Goal: Information Seeking & Learning: Learn about a topic

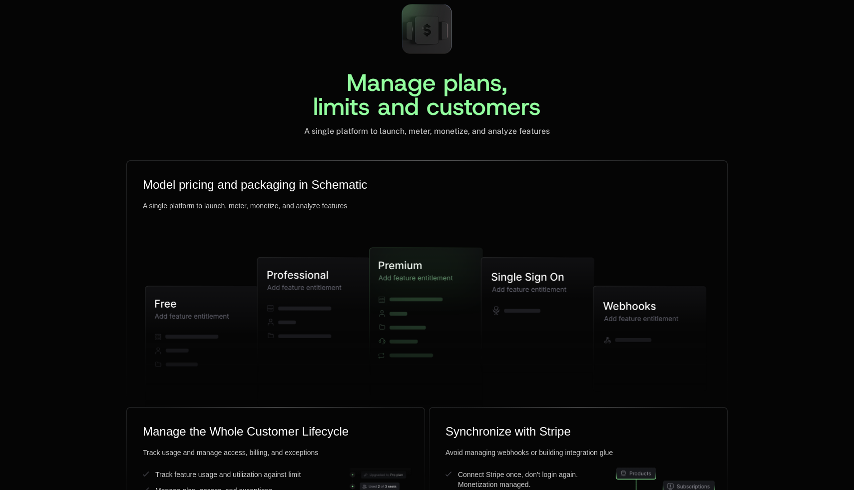
scroll to position [2374, 0]
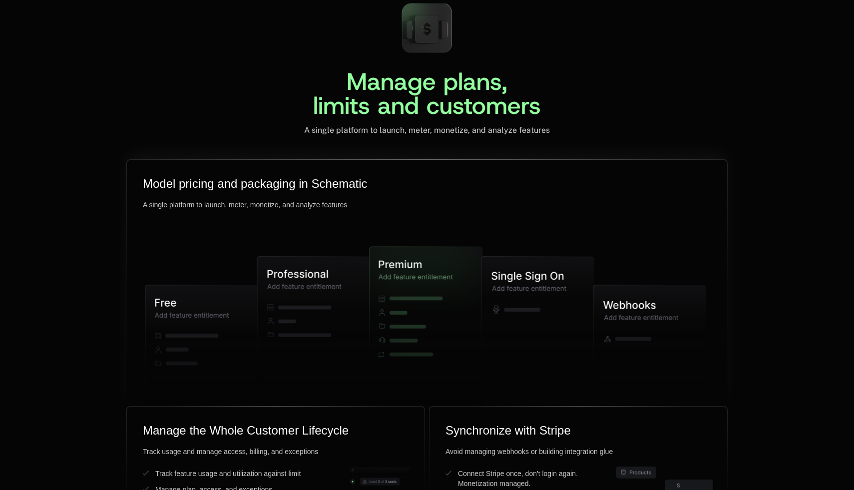
click at [289, 329] on icon at bounding box center [313, 331] width 113 height 149
click at [350, 316] on icon at bounding box center [313, 331] width 113 height 149
drag, startPoint x: 596, startPoint y: 322, endPoint x: 357, endPoint y: 265, distance: 245.1
click at [357, 265] on g at bounding box center [425, 328] width 561 height 239
drag, startPoint x: 159, startPoint y: 356, endPoint x: 595, endPoint y: 327, distance: 436.7
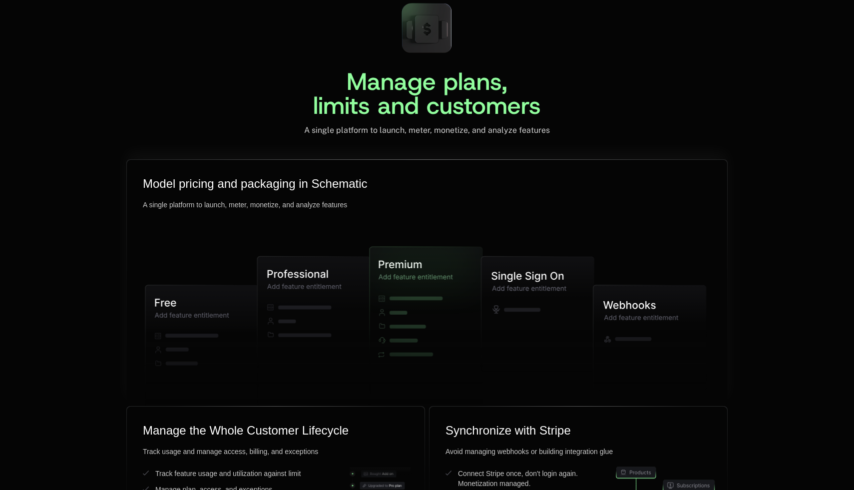
click at [597, 327] on g at bounding box center [425, 328] width 561 height 239
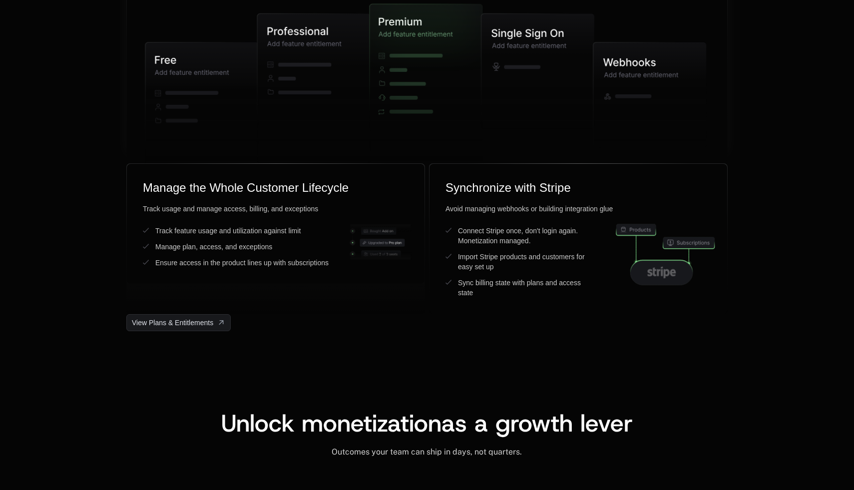
scroll to position [2681, 0]
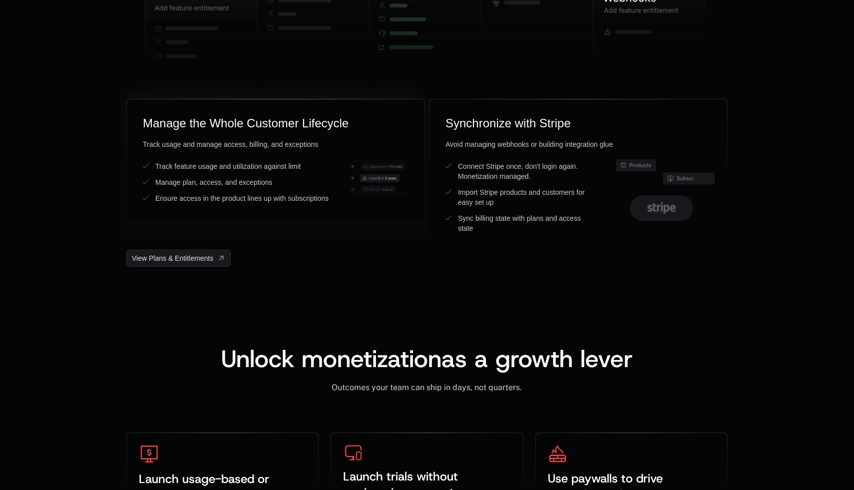
drag, startPoint x: 381, startPoint y: 173, endPoint x: 419, endPoint y: 239, distance: 76.3
click at [419, 238] on div "Manage the Whole Customer Lifecycle Track usage and manage access, billing, and…" at bounding box center [275, 174] width 299 height 151
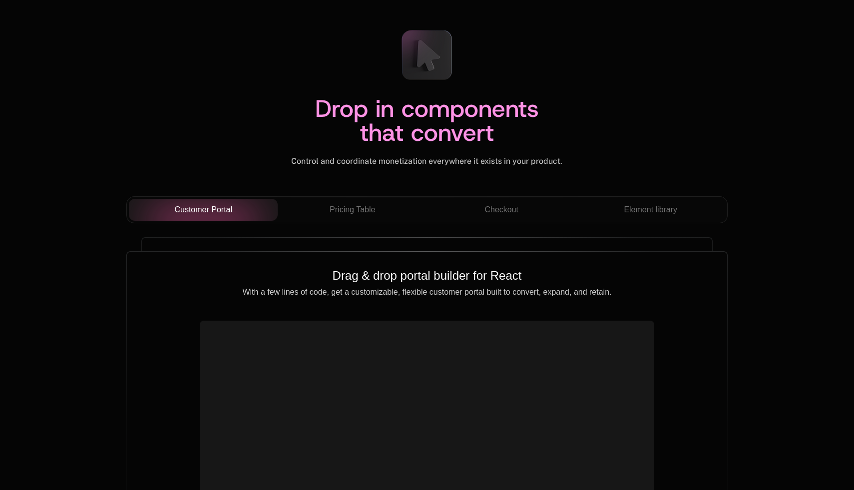
scroll to position [3432, 0]
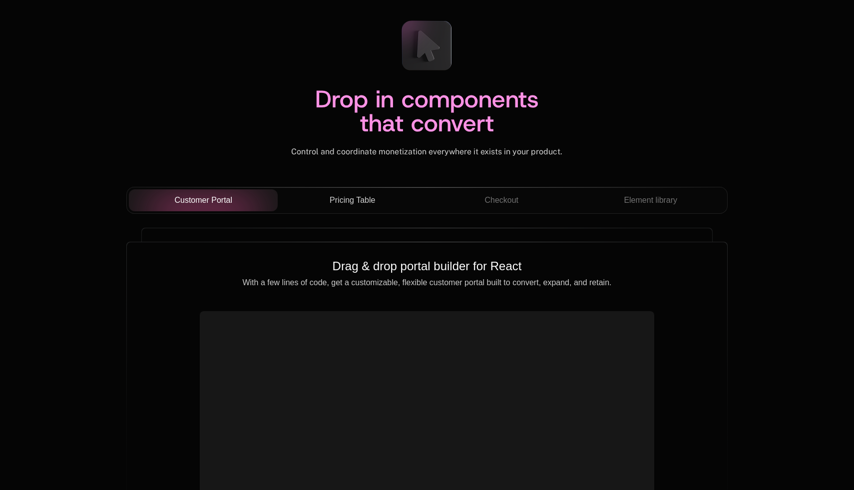
click at [368, 197] on span "Pricing Table" at bounding box center [352, 200] width 45 height 12
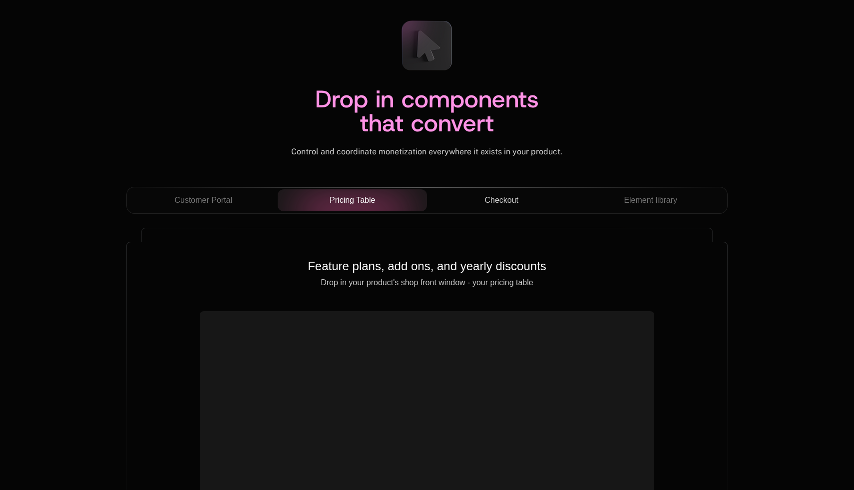
click at [490, 207] on button "Checkout" at bounding box center [501, 200] width 149 height 22
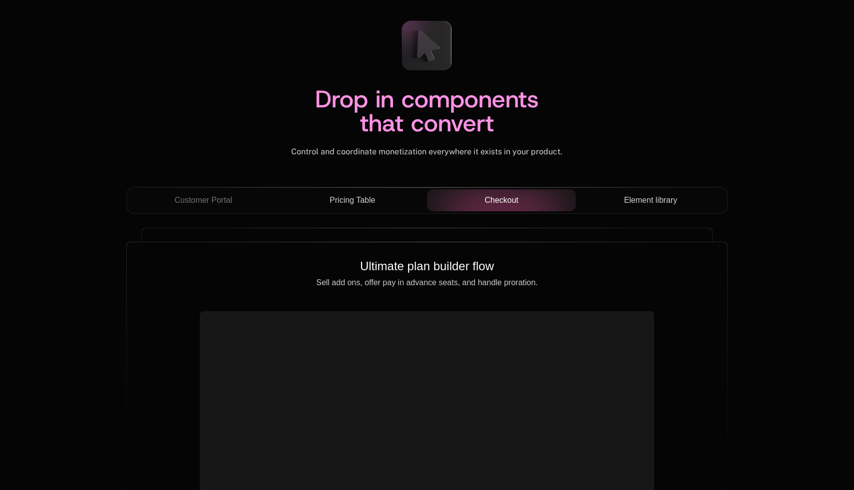
click at [638, 204] on span "Element library" at bounding box center [650, 200] width 53 height 12
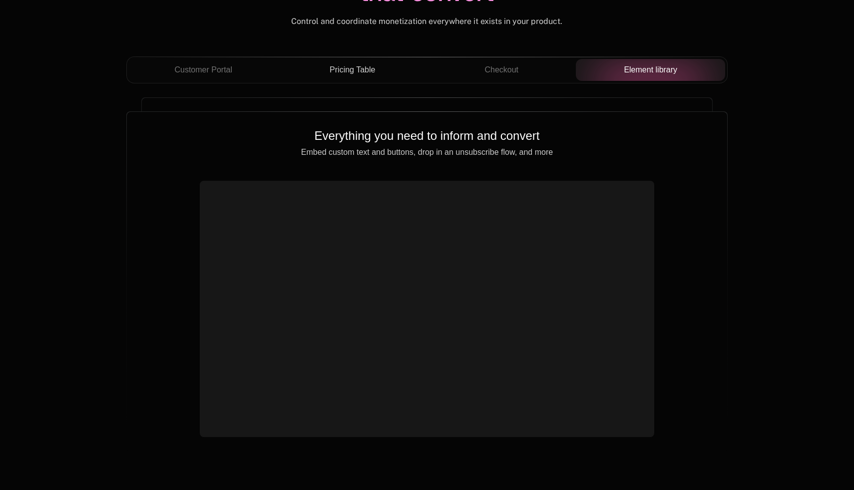
scroll to position [3566, 0]
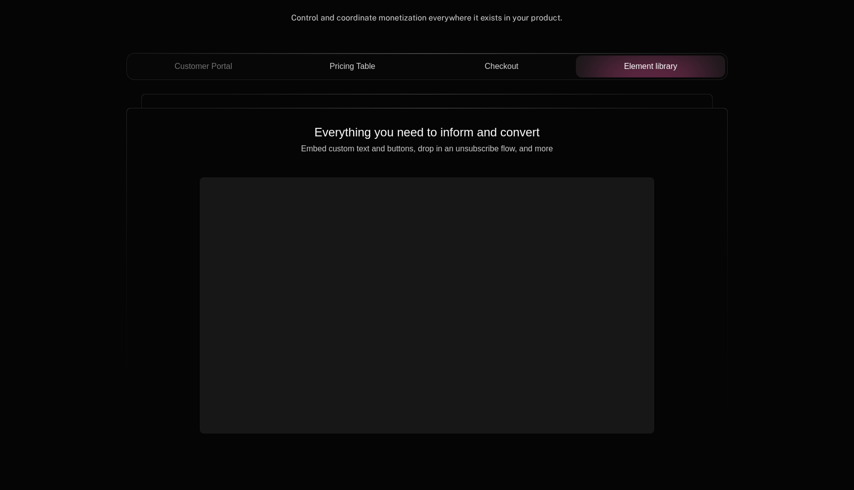
click at [535, 73] on button "Checkout" at bounding box center [501, 66] width 149 height 22
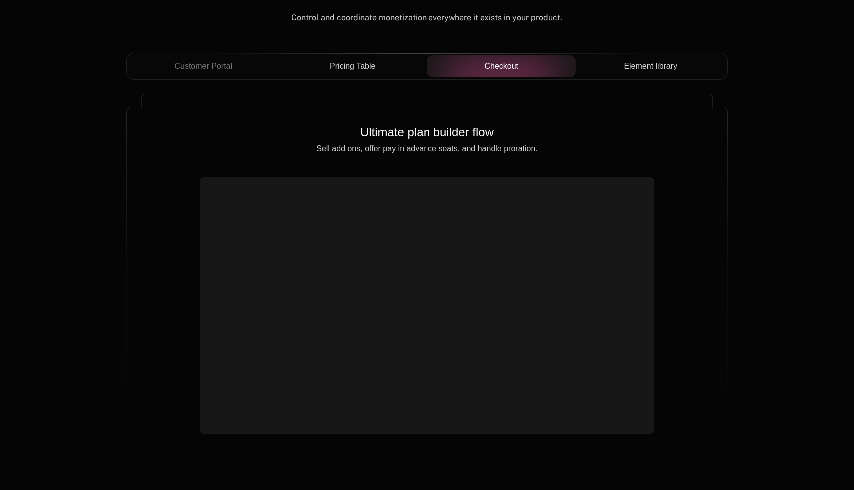
click at [383, 64] on div "Pricing Table" at bounding box center [352, 66] width 133 height 12
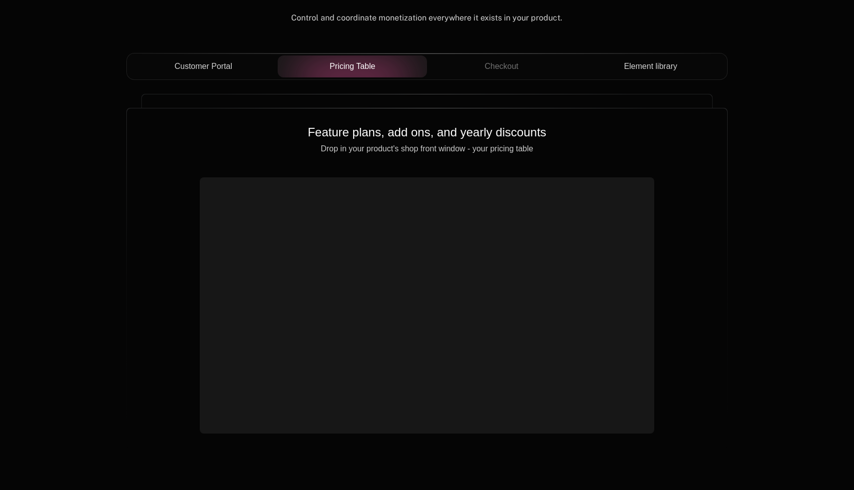
click at [177, 65] on span "Customer Portal" at bounding box center [203, 66] width 58 height 12
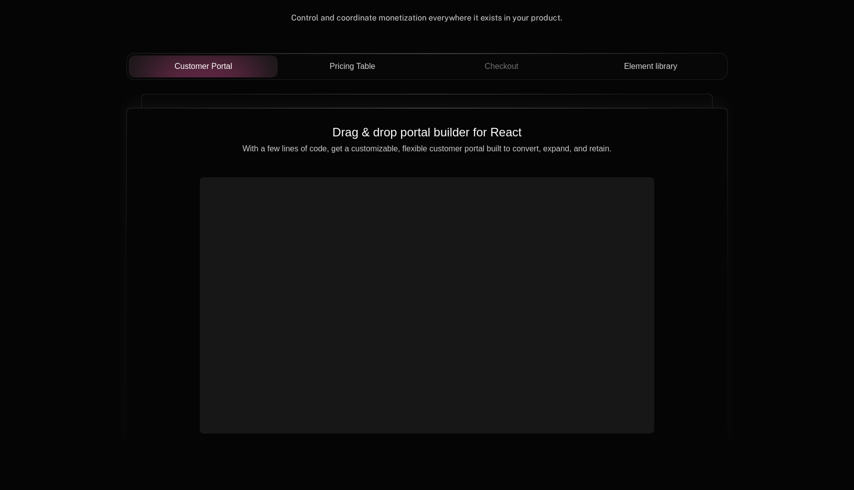
click at [662, 258] on div "Drag & drop portal builder for React With a few lines of code, get a customizab…" at bounding box center [427, 278] width 601 height 341
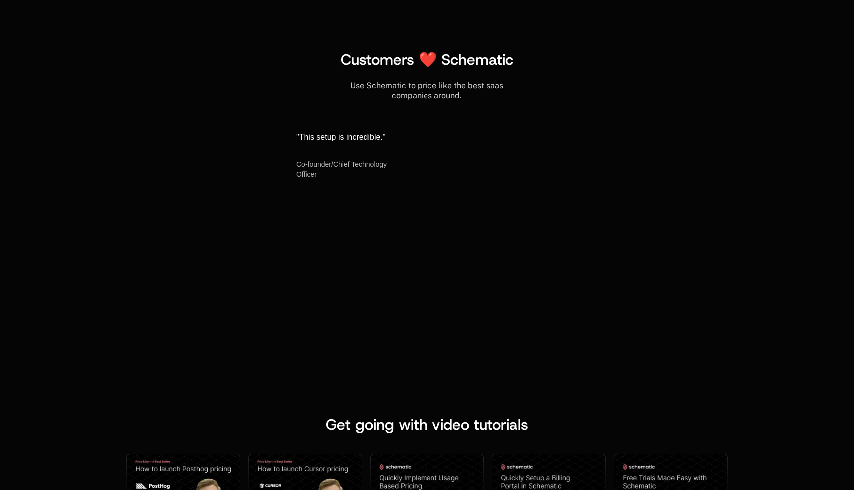
scroll to position [4047, 0]
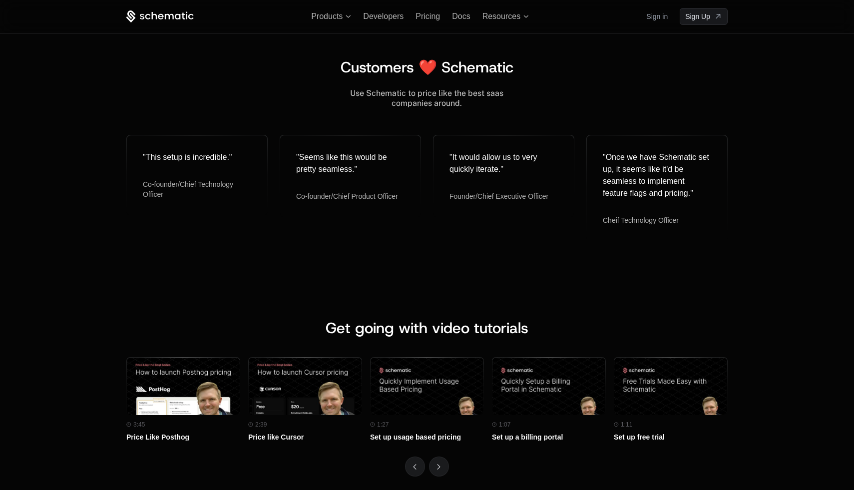
click at [421, 89] on div "Use Schematic to price like the best saas companies around." at bounding box center [427, 98] width 602 height 20
click at [426, 97] on div "Use Schematic to price like the best saas companies around." at bounding box center [427, 98] width 602 height 20
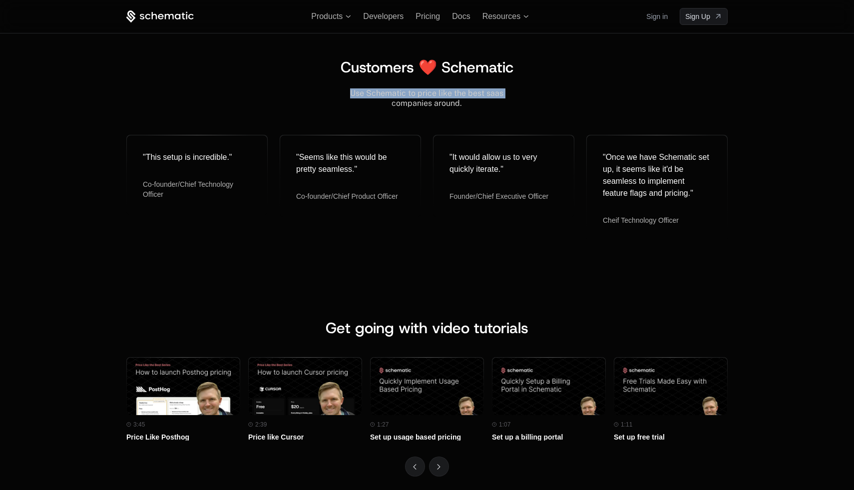
click at [426, 97] on div "Use Schematic to price like the best saas companies around." at bounding box center [427, 98] width 602 height 20
click at [426, 98] on div "Use Schematic to price like the best saas companies around." at bounding box center [427, 98] width 602 height 20
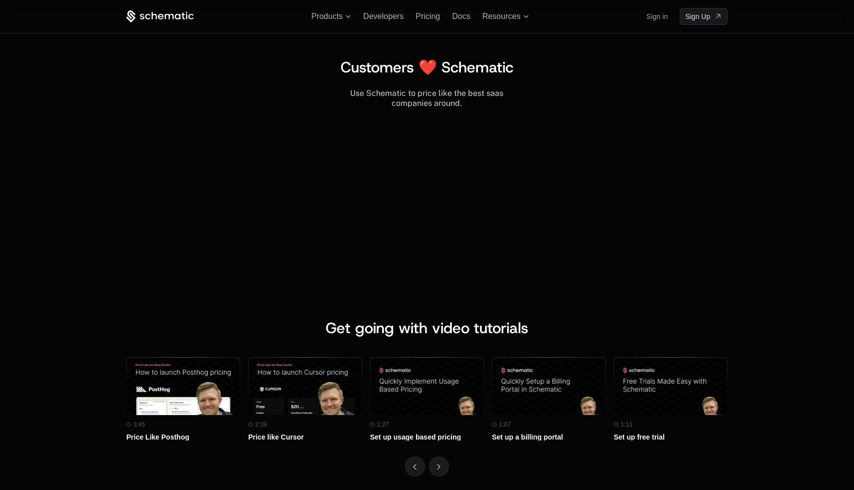
click at [426, 100] on div "Use Schematic to price like the best saas companies around." at bounding box center [427, 98] width 602 height 20
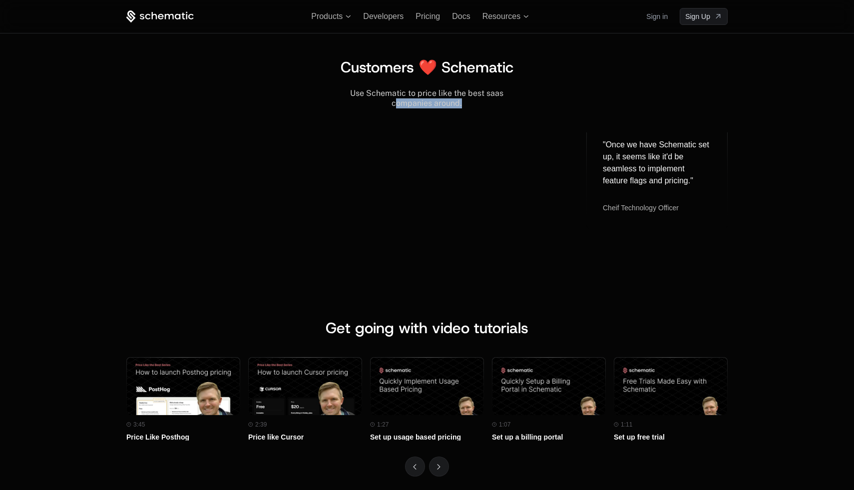
click at [426, 100] on div "Use Schematic to price like the best saas companies around." at bounding box center [427, 98] width 602 height 20
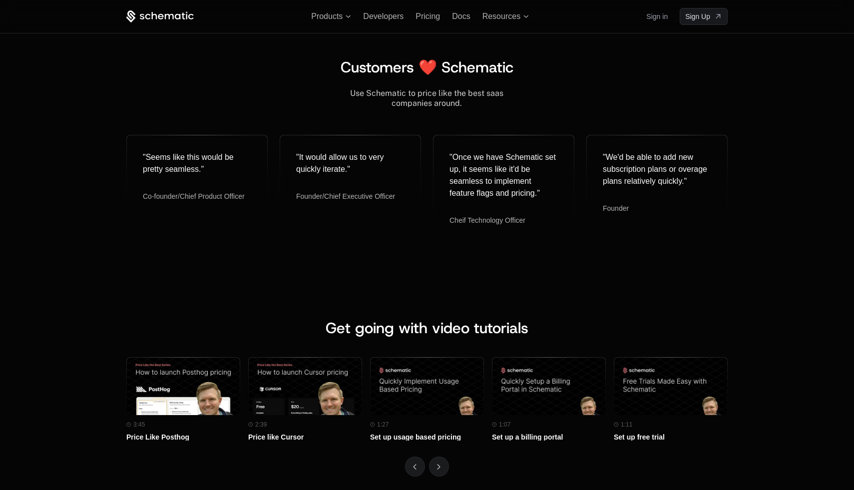
click at [426, 98] on div "Use Schematic to price like the best saas companies around." at bounding box center [427, 98] width 602 height 20
drag, startPoint x: 354, startPoint y: 92, endPoint x: 487, endPoint y: 107, distance: 133.7
click at [487, 107] on div "Use Schematic to price like the best saas companies around." at bounding box center [427, 98] width 602 height 20
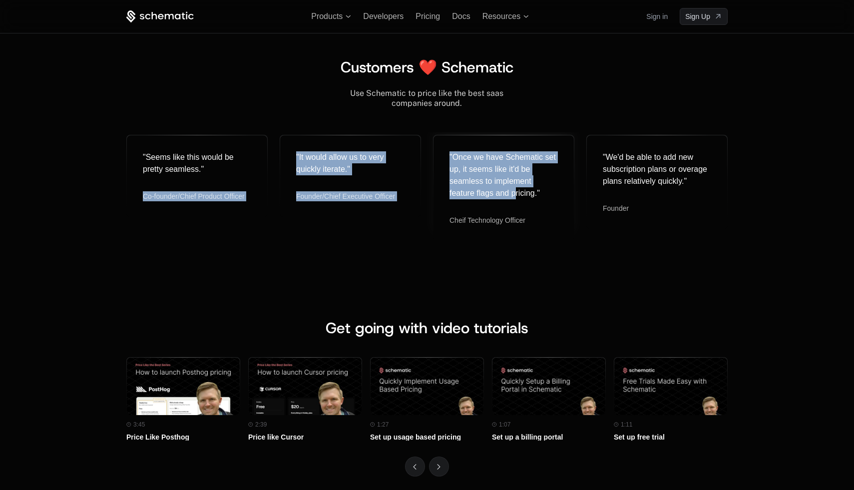
drag, startPoint x: 203, startPoint y: 187, endPoint x: 515, endPoint y: 194, distance: 312.3
click at [515, 194] on div "" Seems like this would be pretty seamless. " Co-founder/Chief Product Officer …" at bounding box center [427, 185] width 602 height 107
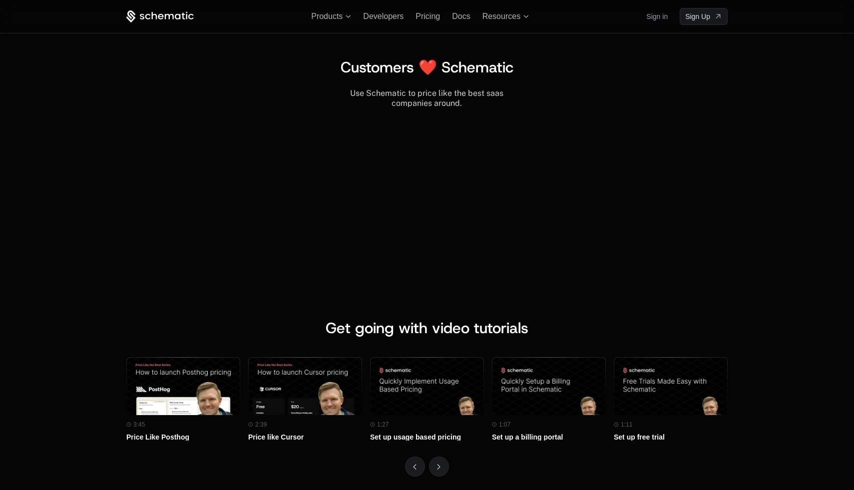
click at [589, 198] on div "" We'd be able to add new subscription plans or overage plans relatively quickl…" at bounding box center [657, 182] width 140 height 94
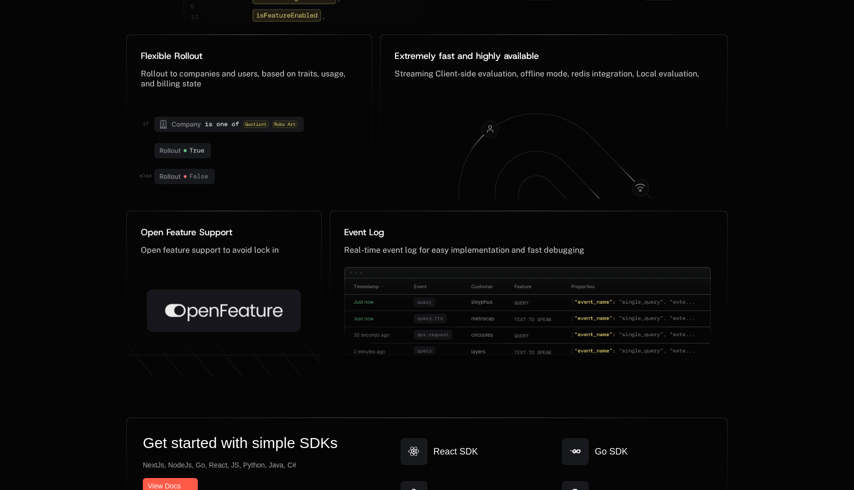
scroll to position [5181, 0]
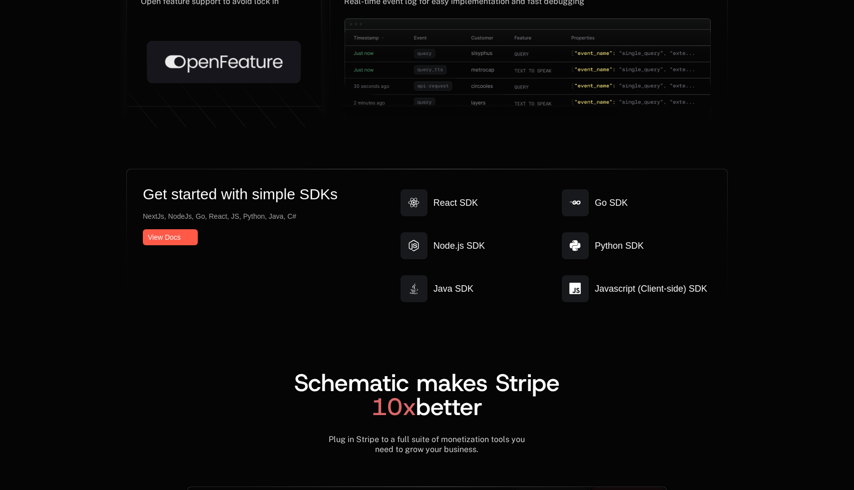
click at [181, 63] on icon at bounding box center [223, 62] width 153 height 42
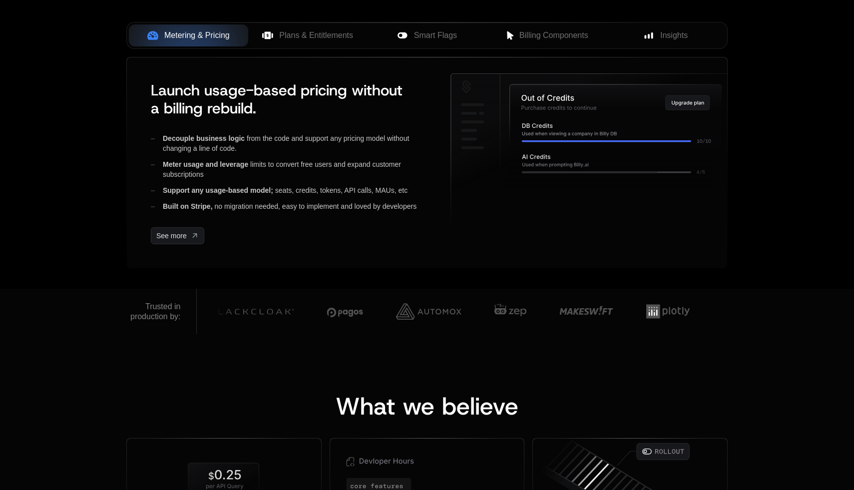
scroll to position [435, 0]
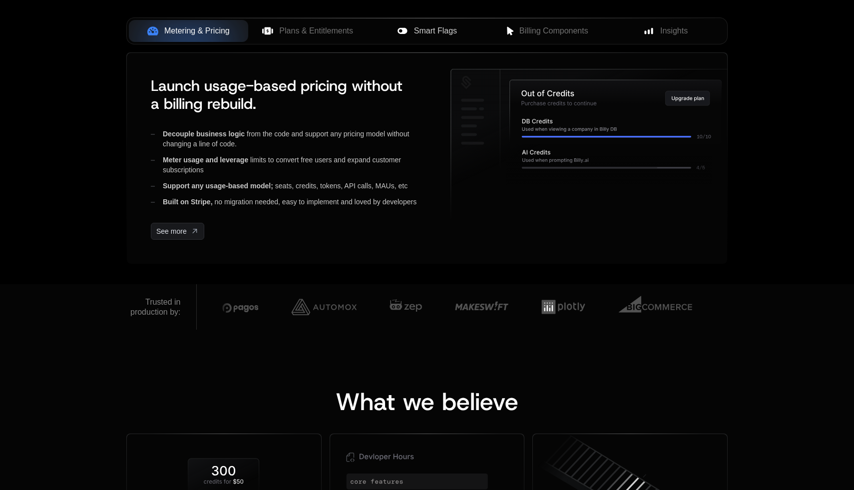
click at [422, 31] on span "Smart Flags" at bounding box center [435, 31] width 43 height 12
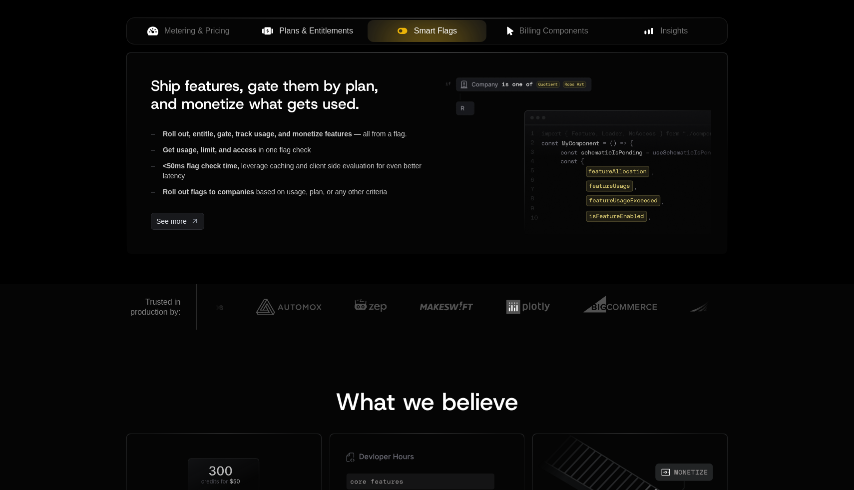
click at [330, 32] on span "Plans & Entitlements" at bounding box center [316, 31] width 74 height 12
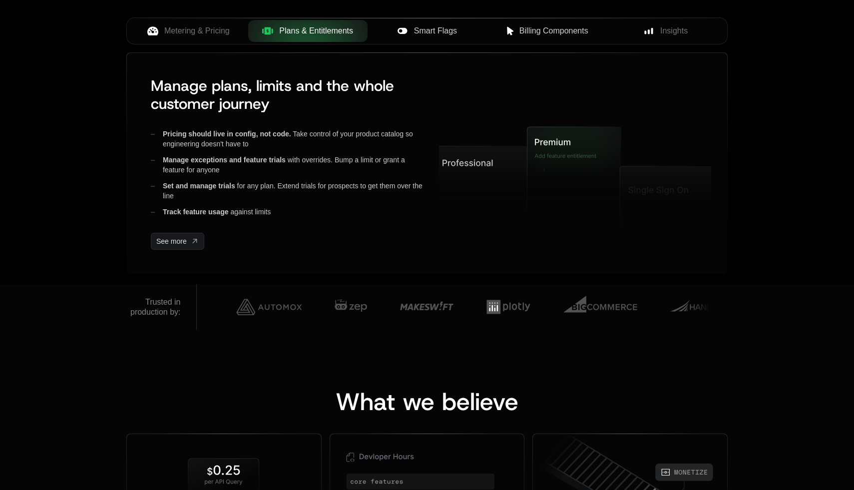
click at [579, 34] on span "Billing Components" at bounding box center [554, 31] width 69 height 12
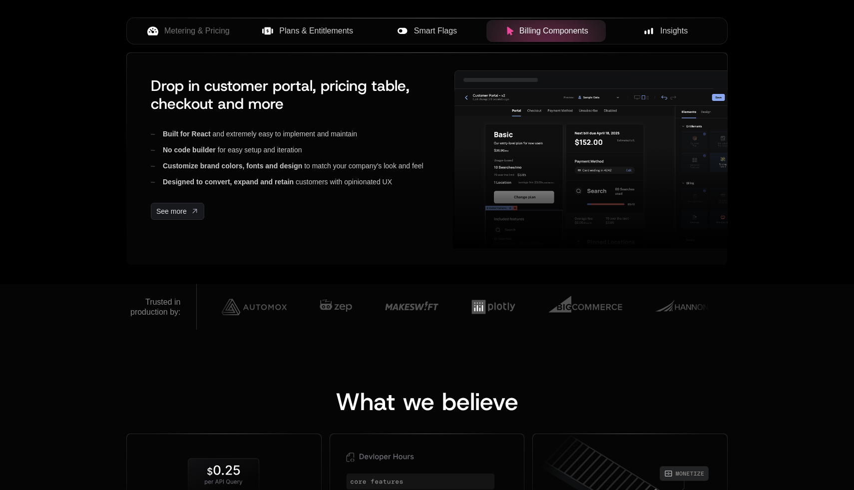
click at [670, 22] on button "Insights" at bounding box center [665, 31] width 119 height 22
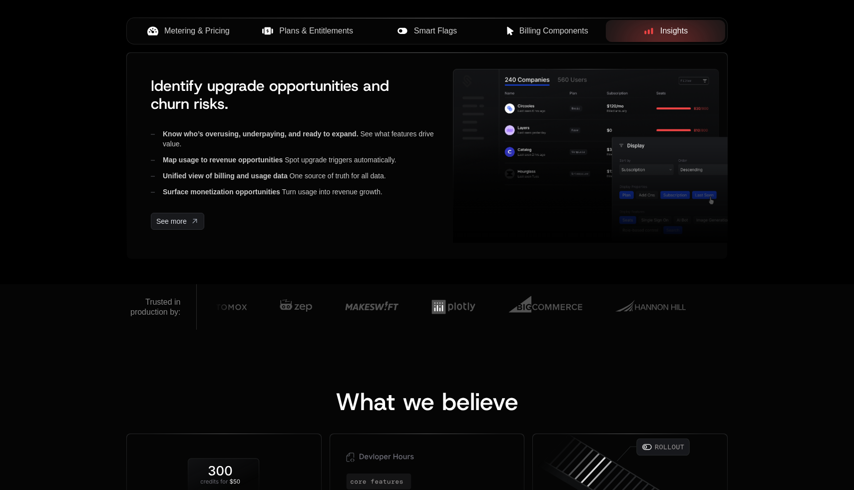
click at [214, 28] on span "Metering & Pricing" at bounding box center [196, 31] width 65 height 12
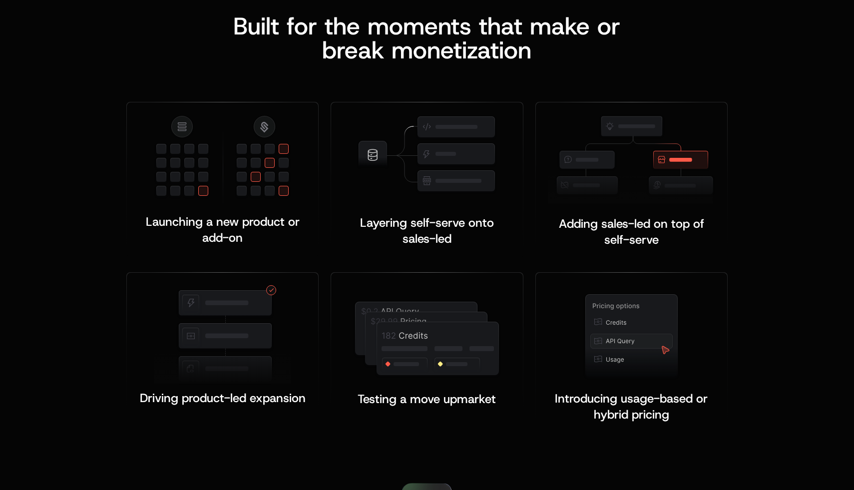
scroll to position [1922, 0]
